Goal: Task Accomplishment & Management: Manage account settings

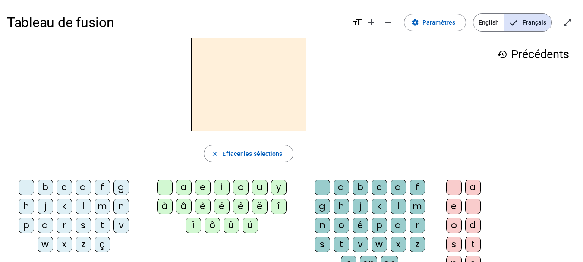
click at [184, 189] on div "a" at bounding box center [184, 188] width 16 height 16
click at [82, 185] on div "d" at bounding box center [84, 188] width 16 height 16
click at [67, 187] on div "c" at bounding box center [65, 188] width 16 height 16
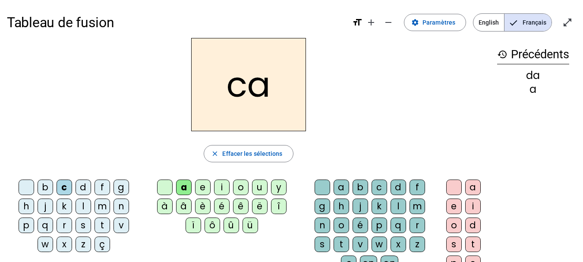
click at [66, 209] on div "k" at bounding box center [65, 207] width 16 height 16
click at [64, 224] on div "r" at bounding box center [65, 226] width 16 height 16
click at [103, 224] on div "t" at bounding box center [103, 226] width 16 height 16
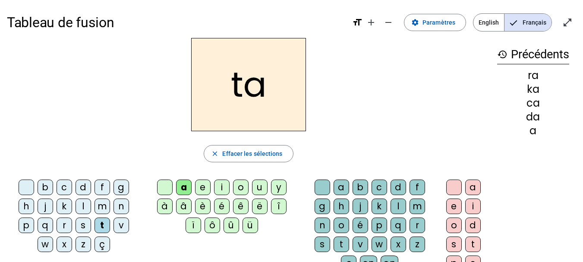
click at [383, 230] on div "p" at bounding box center [380, 226] width 16 height 16
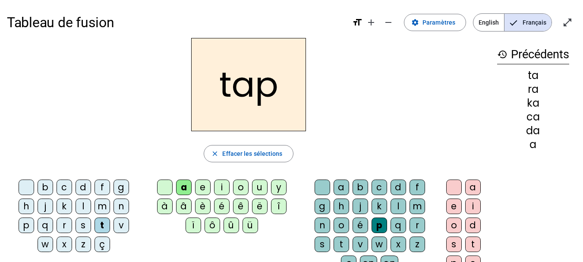
click at [401, 188] on div "d" at bounding box center [399, 188] width 16 height 16
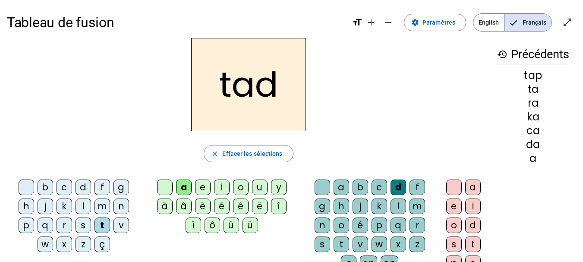
click at [341, 208] on div "h" at bounding box center [342, 207] width 16 height 16
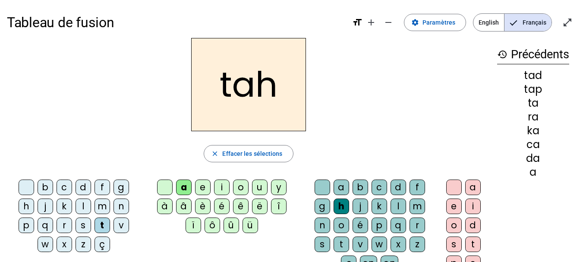
click at [220, 186] on div "i" at bounding box center [222, 188] width 16 height 16
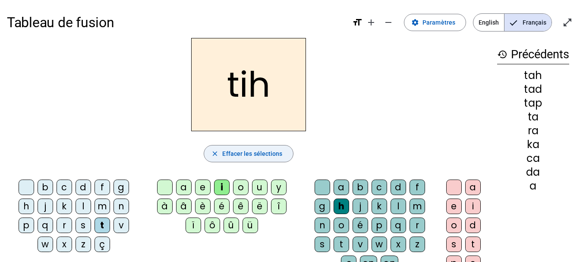
click at [216, 151] on mat-icon "close" at bounding box center [215, 154] width 8 height 8
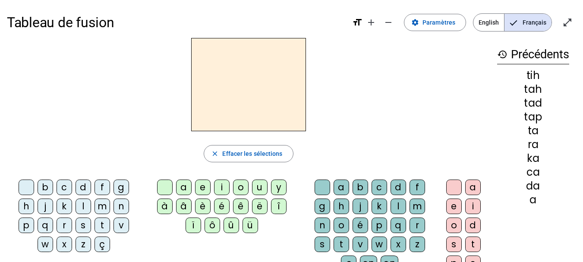
click at [498, 54] on mat-icon "history" at bounding box center [502, 54] width 10 height 10
click at [504, 53] on mat-icon "history" at bounding box center [502, 54] width 10 height 10
click at [453, 25] on span "Paramètres" at bounding box center [439, 22] width 33 height 10
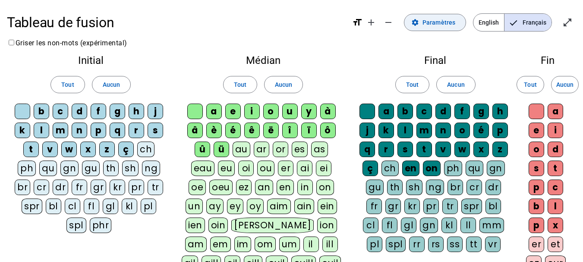
click at [453, 25] on span "Paramètres" at bounding box center [439, 22] width 33 height 10
click at [363, 24] on mat-icon "format_size" at bounding box center [357, 22] width 10 height 10
click at [372, 22] on mat-icon "add" at bounding box center [371, 22] width 10 height 10
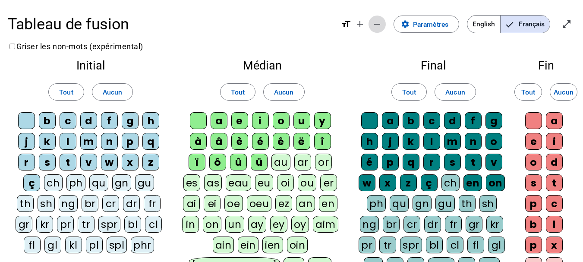
click at [379, 24] on mat-icon "remove" at bounding box center [377, 24] width 10 height 10
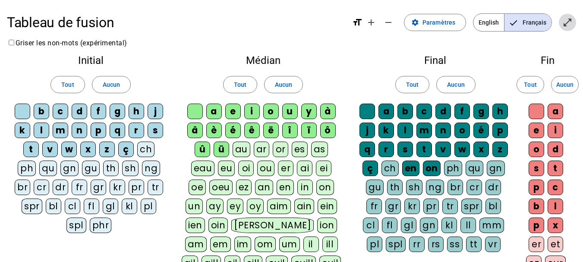
click at [569, 24] on mat-icon "open_in_full" at bounding box center [567, 22] width 10 height 10
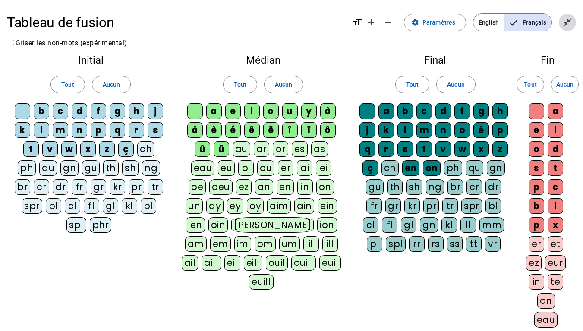
click at [570, 18] on mat-icon "close_fullscreen" at bounding box center [567, 22] width 10 height 10
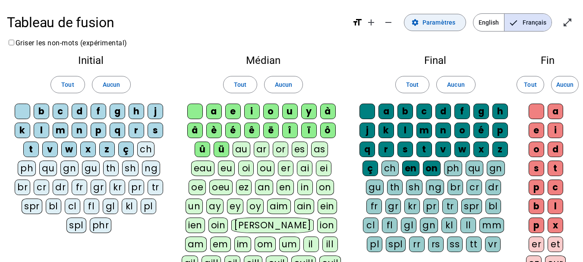
click at [435, 15] on span at bounding box center [434, 22] width 61 height 21
click at [485, 25] on span "English" at bounding box center [488, 22] width 31 height 17
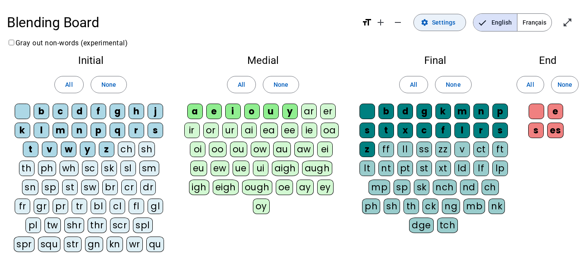
click at [446, 25] on span "Settings" at bounding box center [443, 22] width 23 height 10
click at [541, 22] on span "Français" at bounding box center [534, 22] width 34 height 17
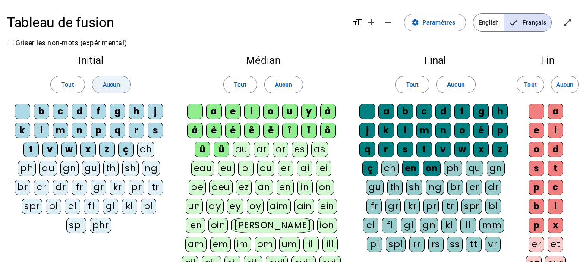
click at [106, 87] on span "Aucun" at bounding box center [111, 84] width 17 height 10
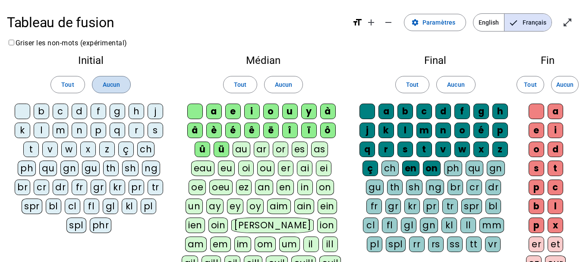
click at [106, 87] on span "Aucun" at bounding box center [111, 84] width 17 height 10
click at [67, 91] on span at bounding box center [67, 84] width 33 height 21
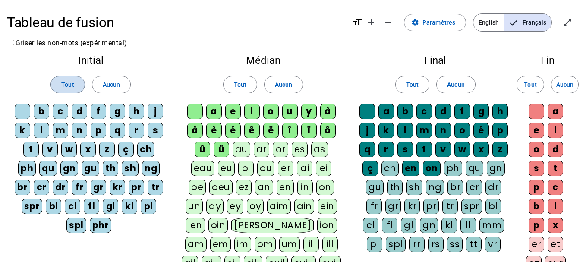
click at [67, 91] on span at bounding box center [67, 84] width 33 height 21
click at [101, 87] on span at bounding box center [111, 84] width 38 height 21
